Goal: Task Accomplishment & Management: Use online tool/utility

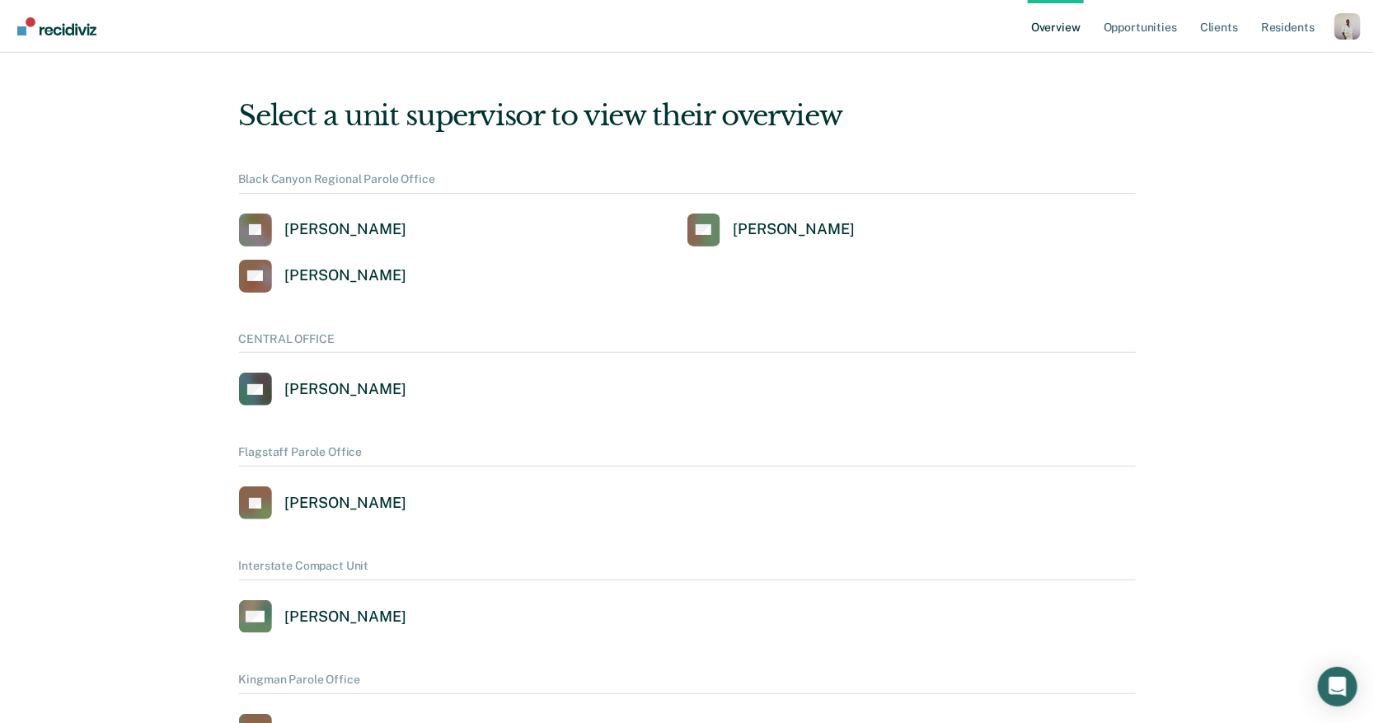
click at [1350, 36] on div "Profile dropdown button" at bounding box center [1347, 26] width 26 height 26
click at [1243, 70] on link "Profile" at bounding box center [1281, 66] width 133 height 14
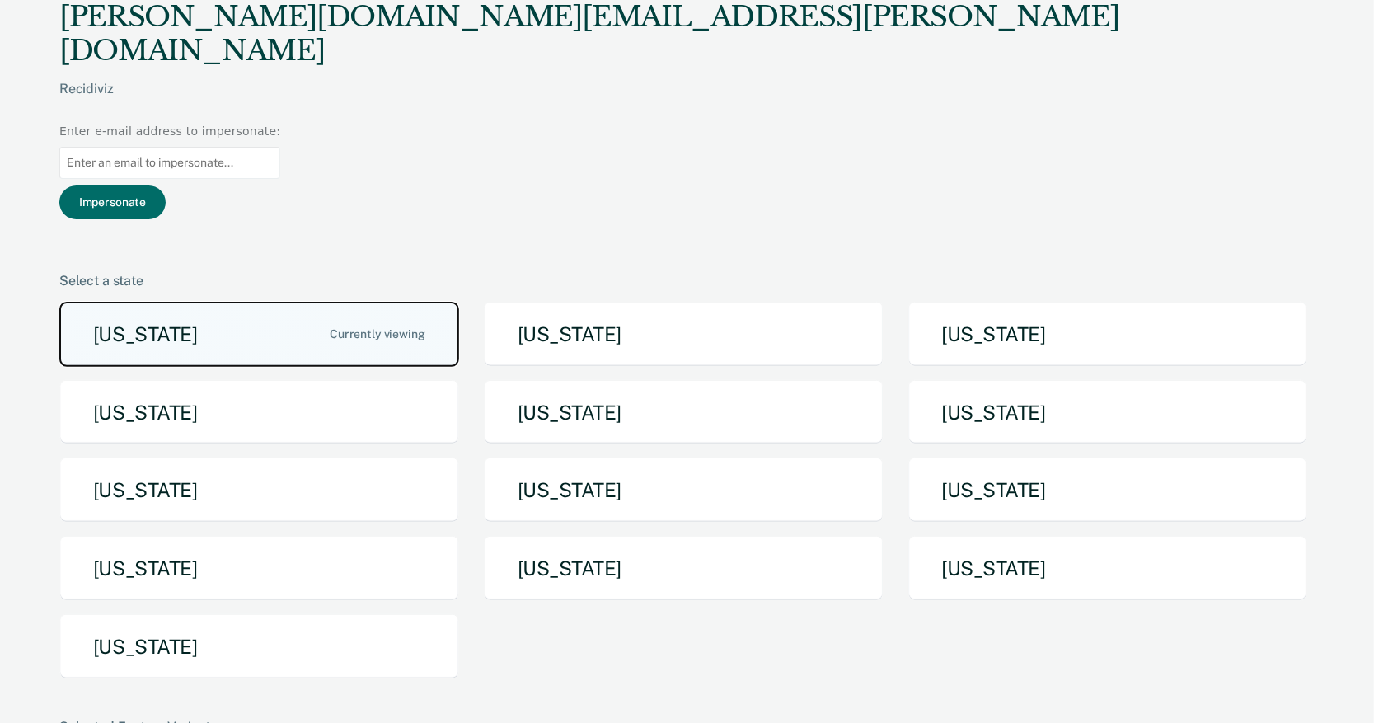
click at [375, 302] on button "[US_STATE]" at bounding box center [259, 334] width 400 height 65
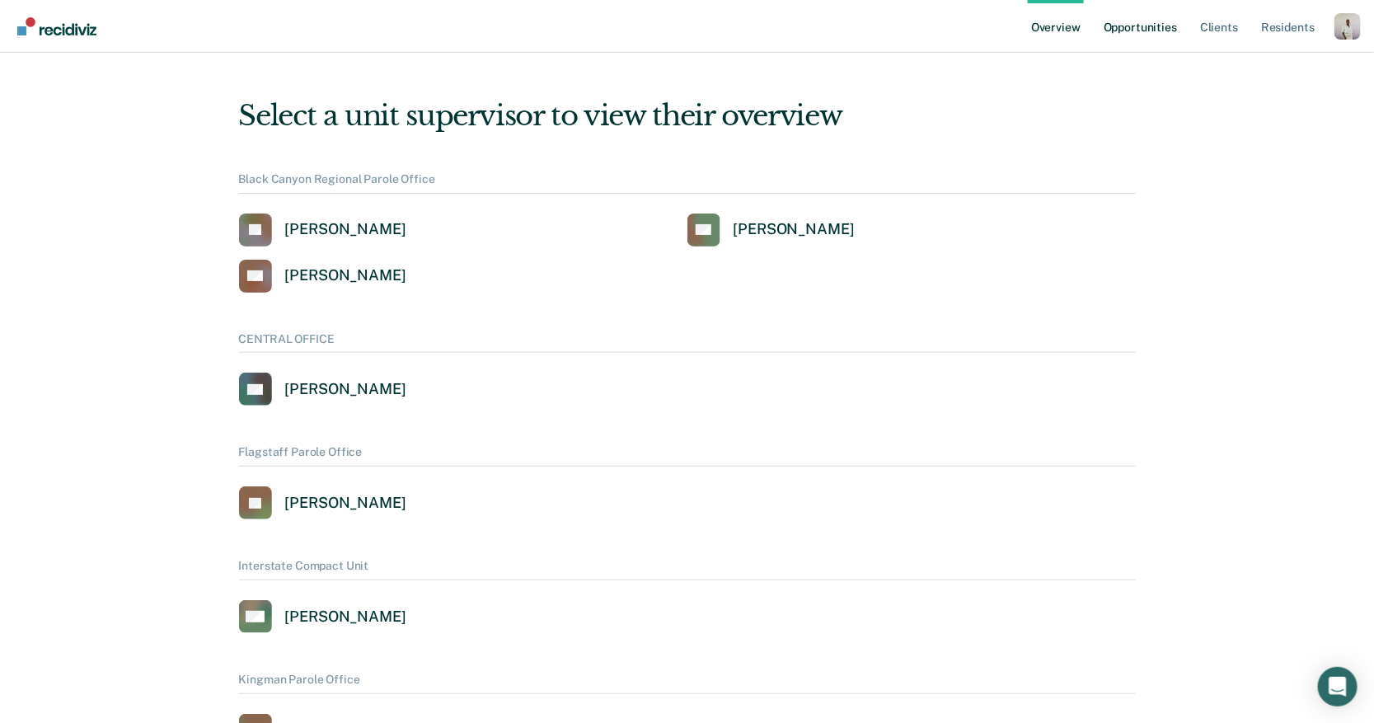
click at [1146, 25] on link "Opportunities" at bounding box center [1140, 26] width 80 height 53
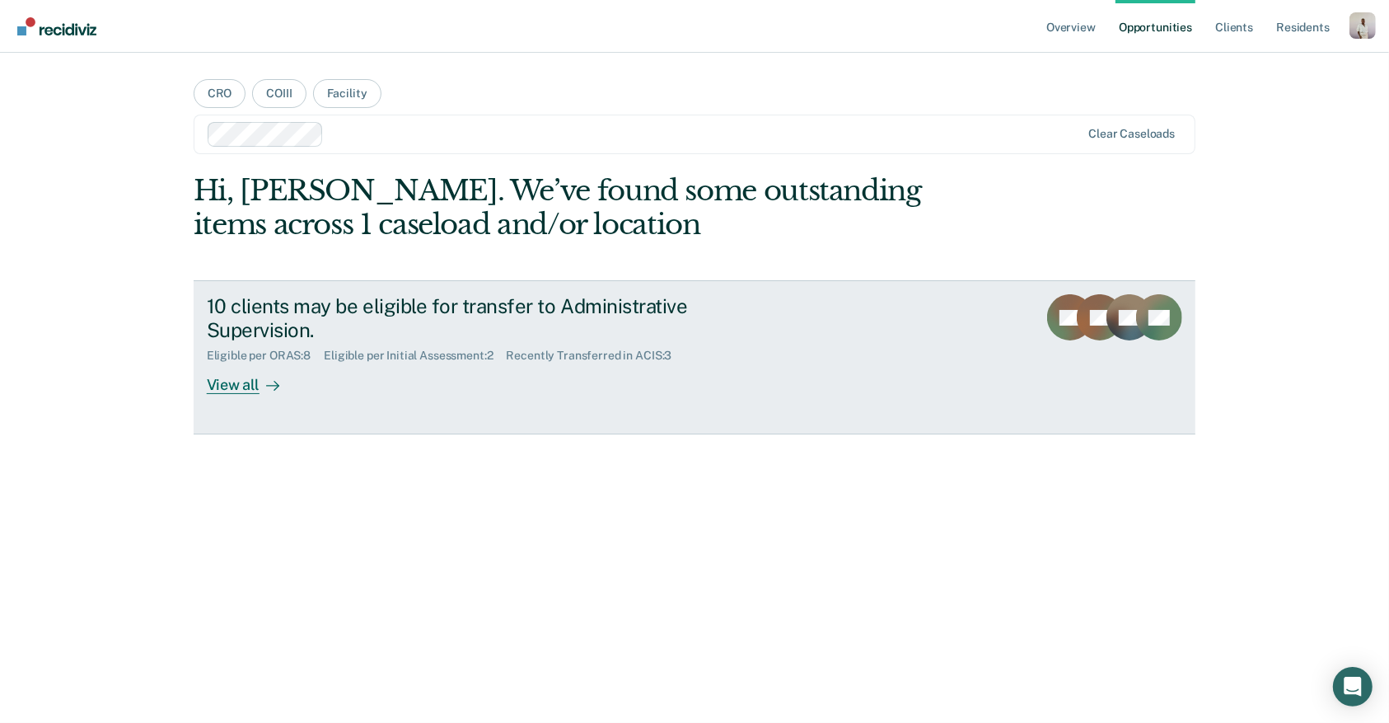
click at [339, 352] on div "Eligible per Initial Assessment : 2" at bounding box center [415, 356] width 182 height 14
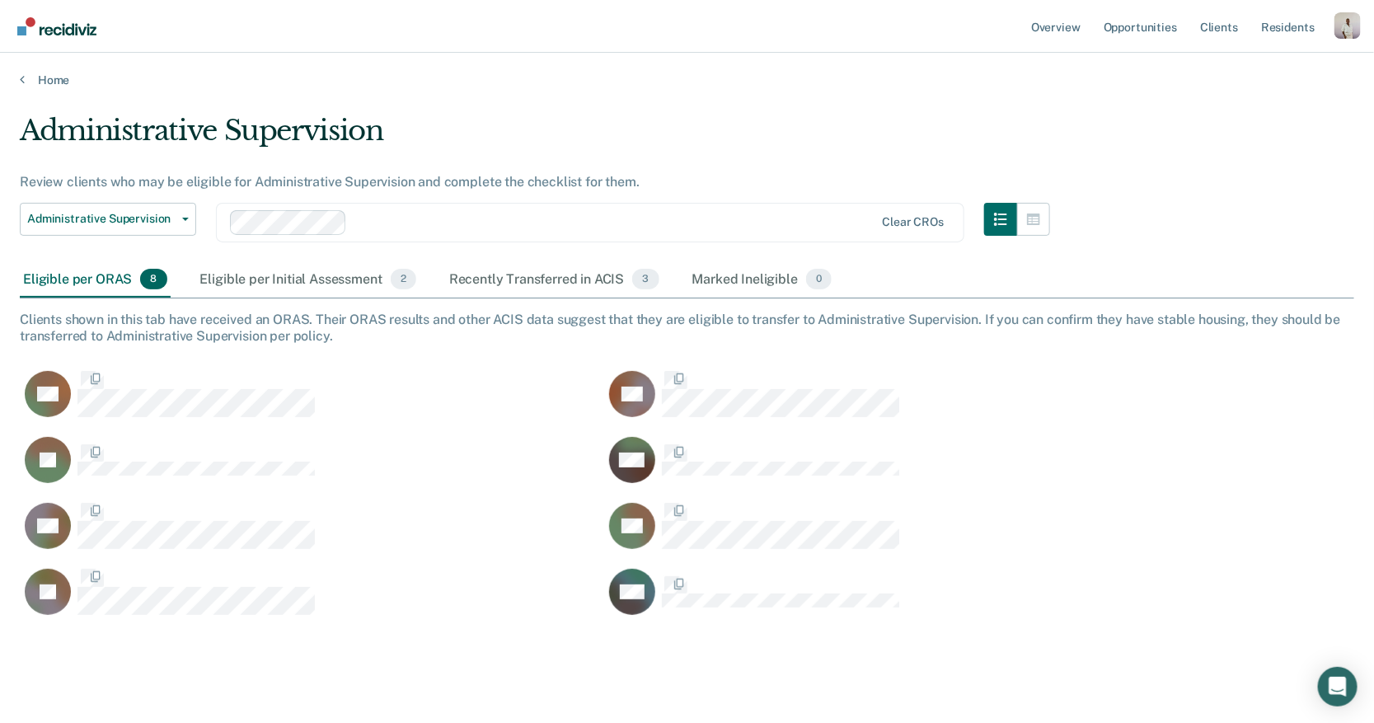
scroll to position [499, 1318]
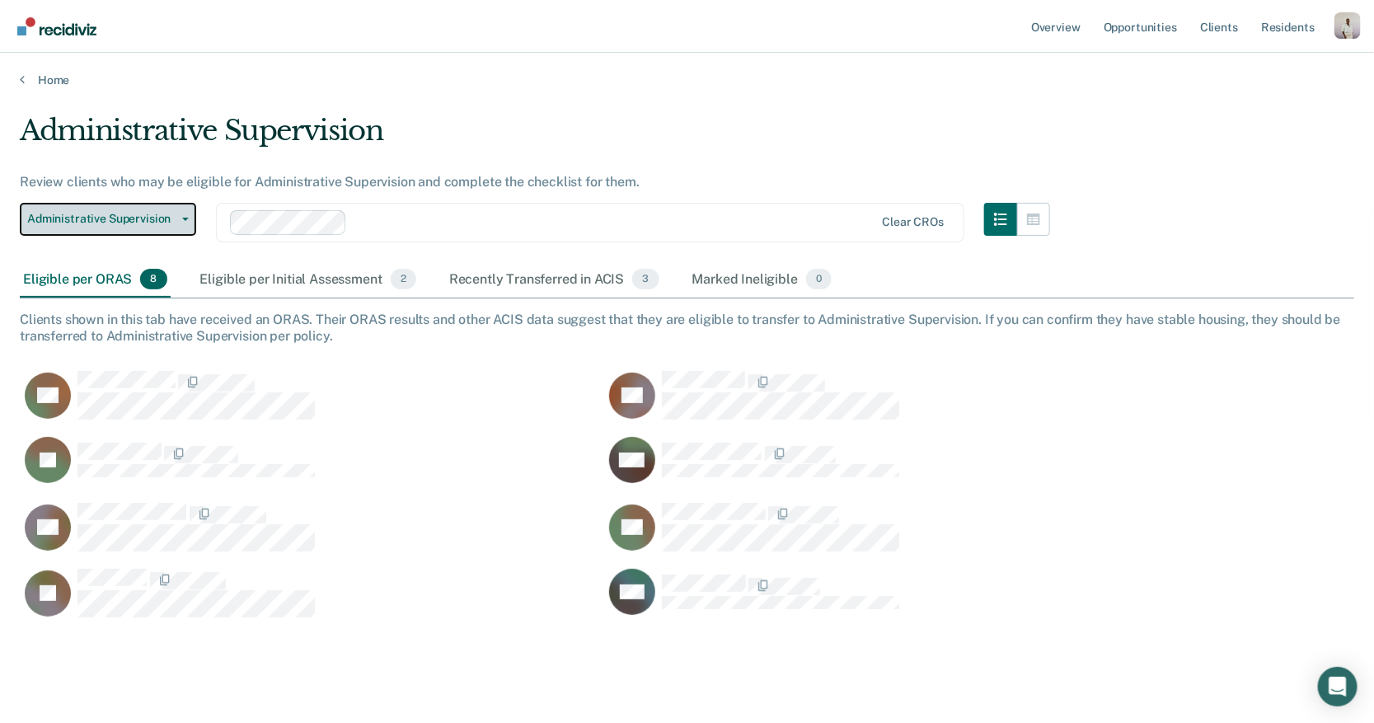
click at [101, 225] on button "Administrative Supervision" at bounding box center [108, 219] width 176 height 33
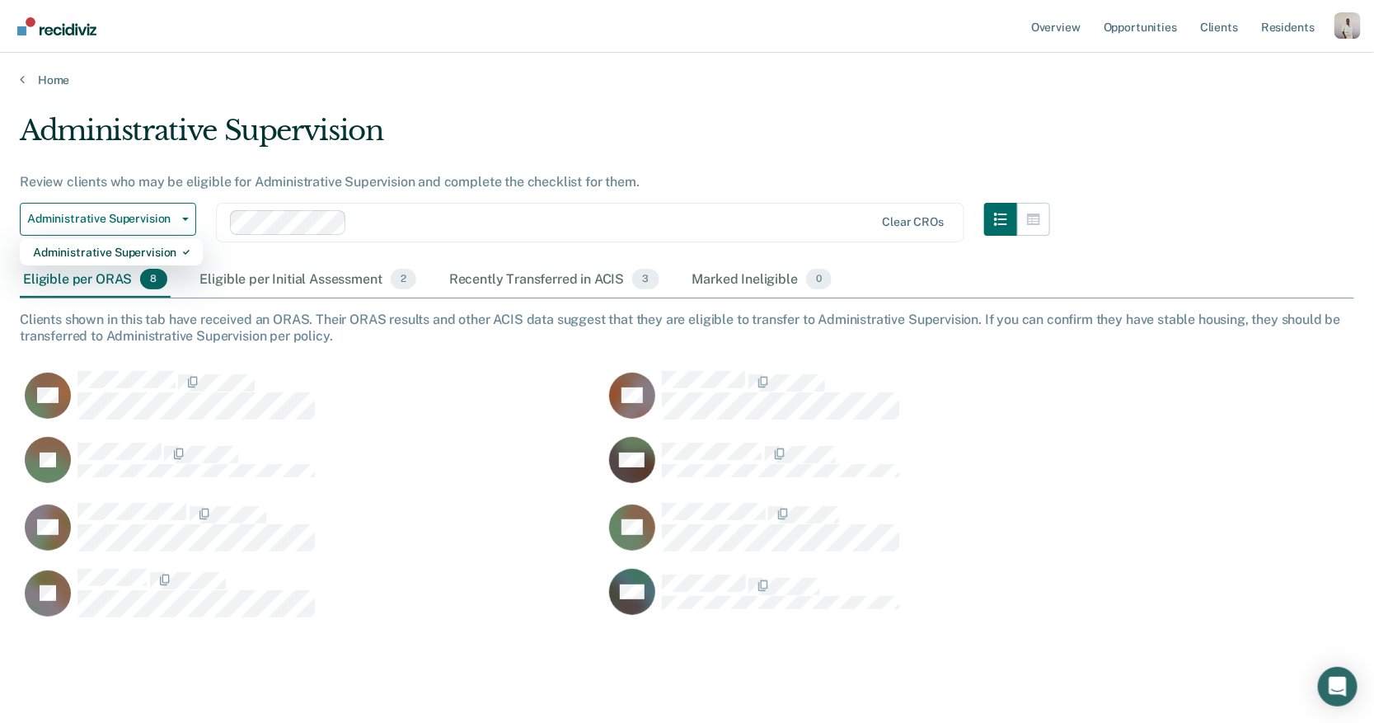
click at [571, 143] on div "Administrative Supervision" at bounding box center [535, 137] width 1030 height 47
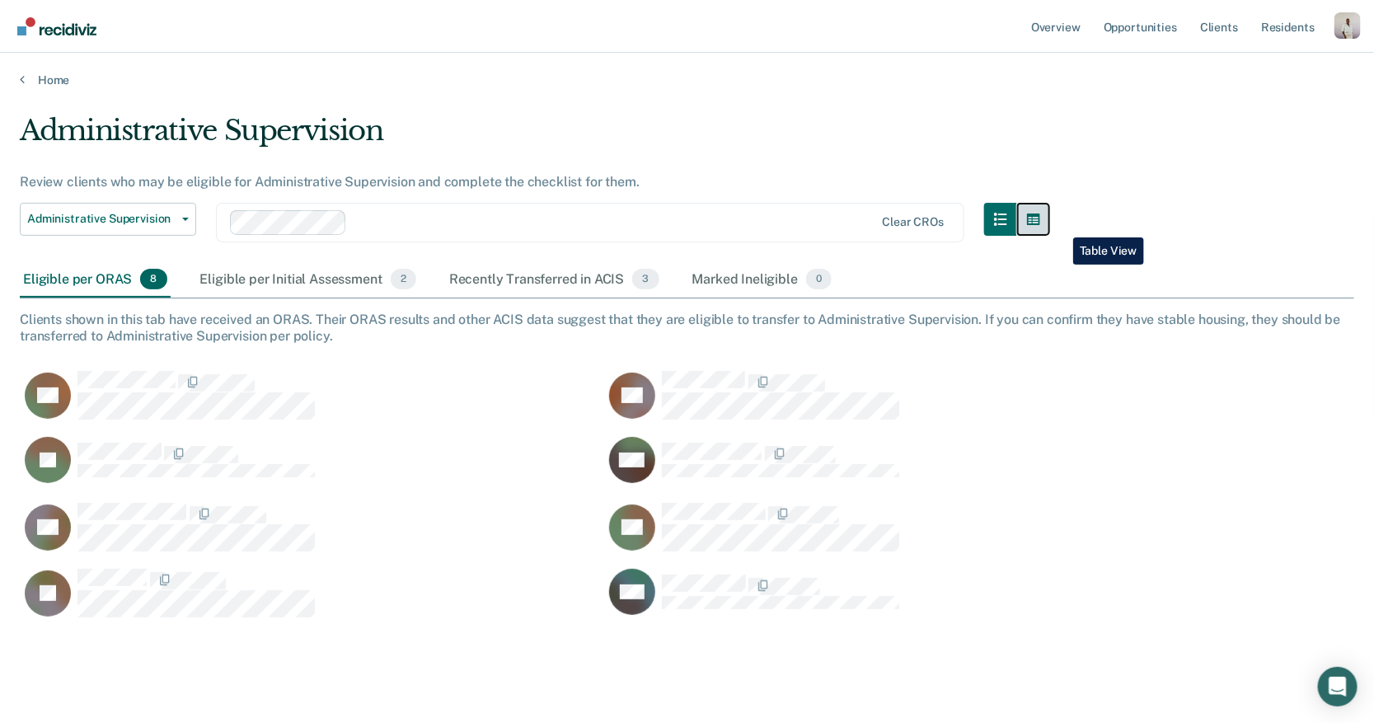
click at [1050, 225] on button "button" at bounding box center [1033, 219] width 33 height 33
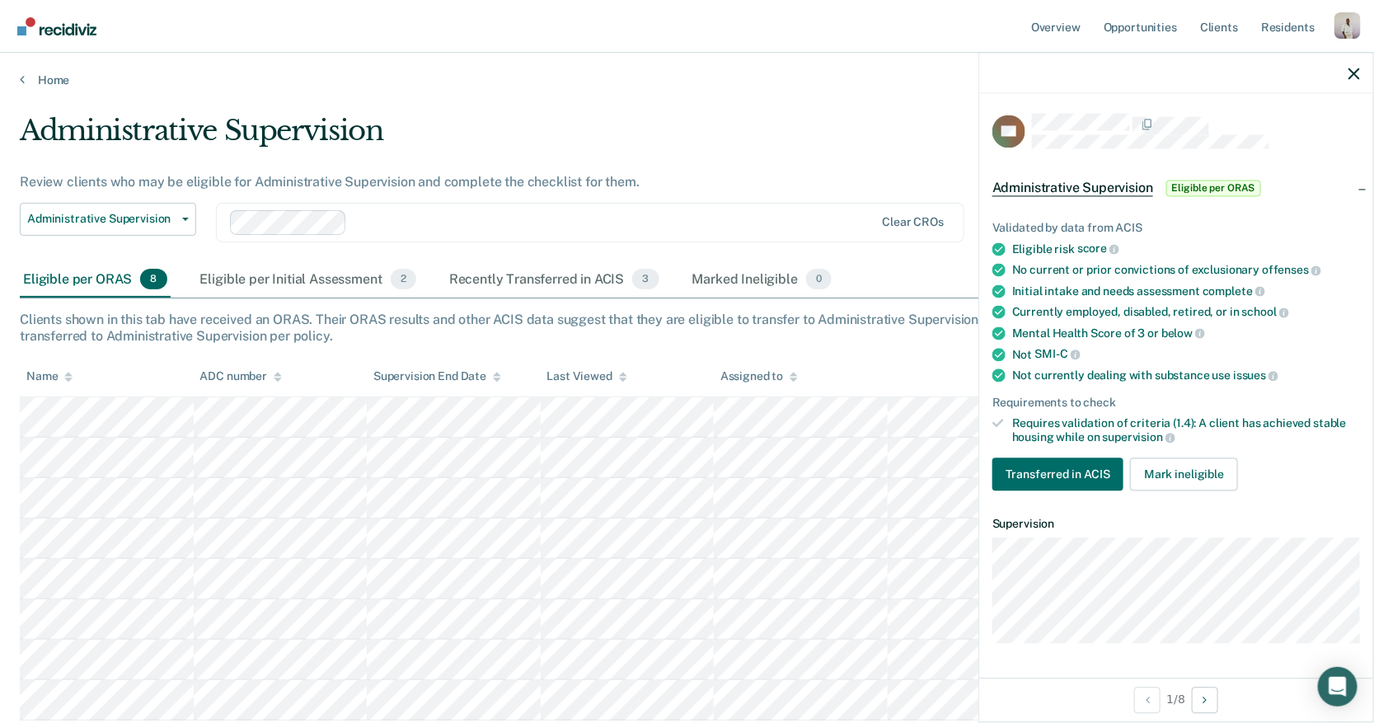
click at [1344, 76] on div at bounding box center [1176, 73] width 394 height 41
click at [1355, 73] on icon "button" at bounding box center [1354, 74] width 12 height 12
